Goal: Browse casually

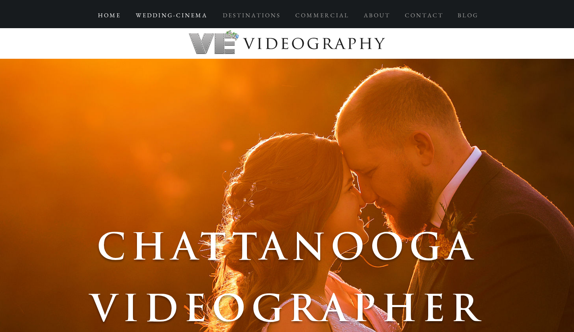
click at [182, 14] on p "W E D D I N G - C I N E M A" at bounding box center [171, 15] width 79 height 14
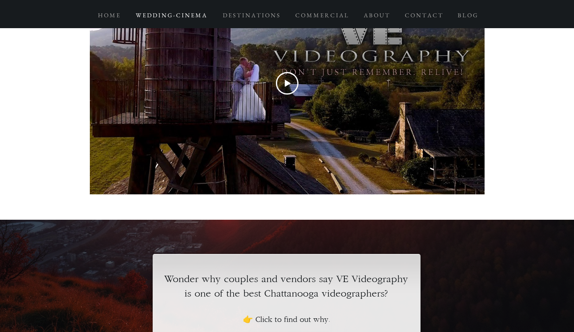
scroll to position [617, 0]
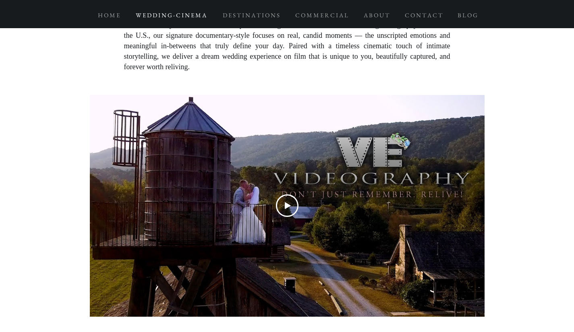
click at [283, 210] on icon "Play Video" at bounding box center [287, 206] width 23 height 23
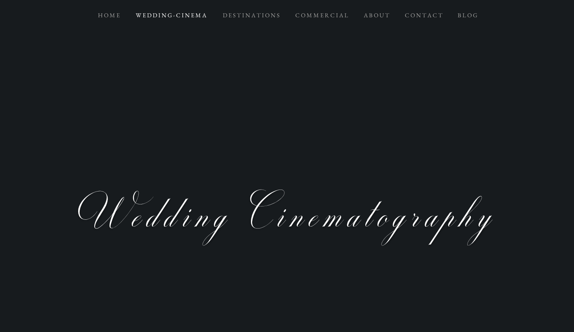
scroll to position [0, 0]
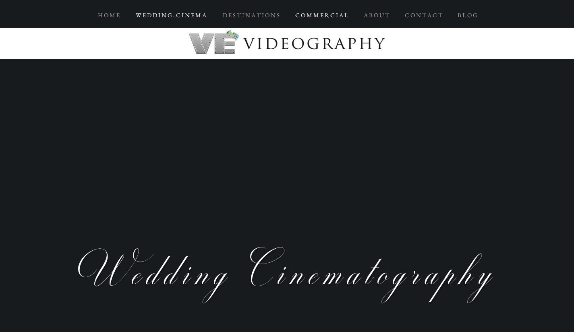
click at [328, 14] on p "C O M M E R C I A L" at bounding box center [321, 15] width 61 height 14
click at [386, 14] on p "A B O U T" at bounding box center [376, 15] width 33 height 14
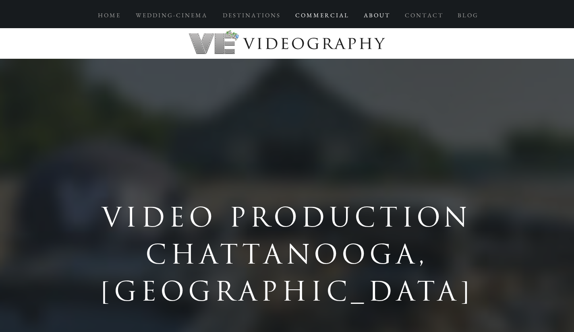
click at [373, 16] on p "A B O U T" at bounding box center [376, 15] width 33 height 14
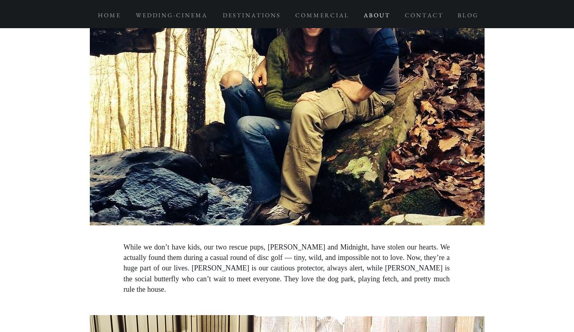
scroll to position [2346, 0]
